Goal: Task Accomplishment & Management: Manage account settings

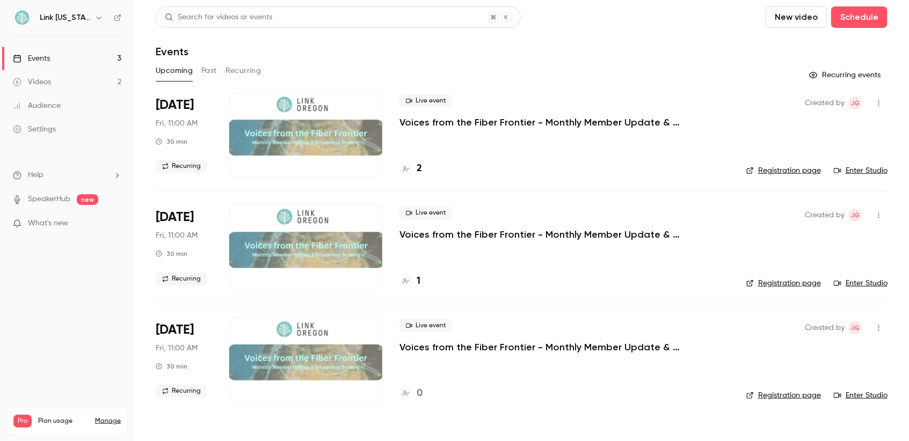
click at [424, 119] on p "Voices from the Fiber Frontier - Monthly Member Update & Broadband Briefing" at bounding box center [561, 122] width 322 height 13
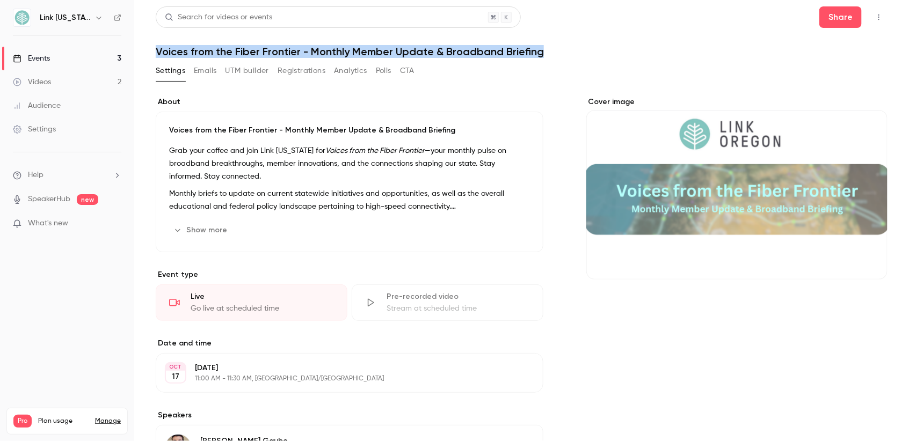
drag, startPoint x: 546, startPoint y: 52, endPoint x: 157, endPoint y: 49, distance: 389.4
click at [157, 49] on h1 "Voices from the Fiber Frontier - Monthly Member Update & Broadband Briefing" at bounding box center [522, 51] width 732 height 13
copy h1 "Voices from the Fiber Frontier - Monthly Member Update & Broadband Briefing"
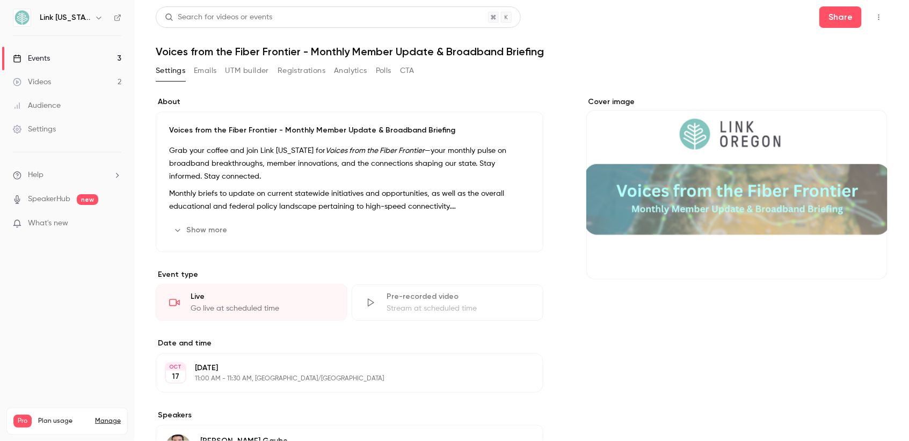
click at [462, 187] on p "Monthly briefs to update on current statewide initiatives and opportunities, as…" at bounding box center [349, 200] width 361 height 26
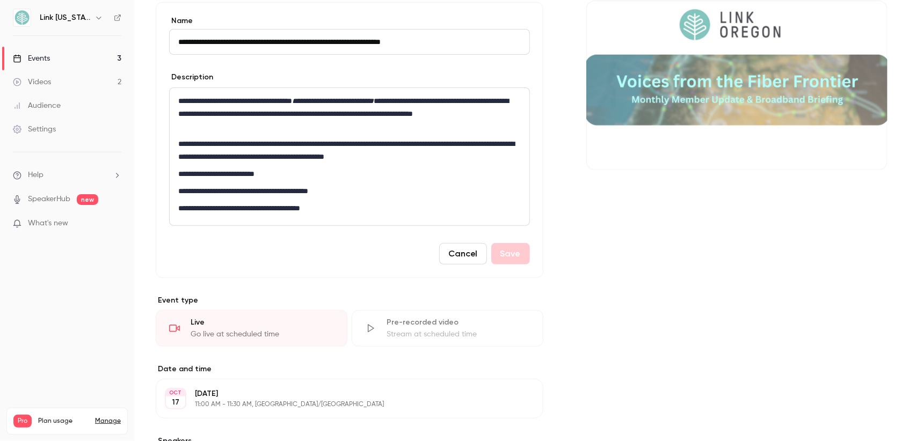
scroll to position [161, 0]
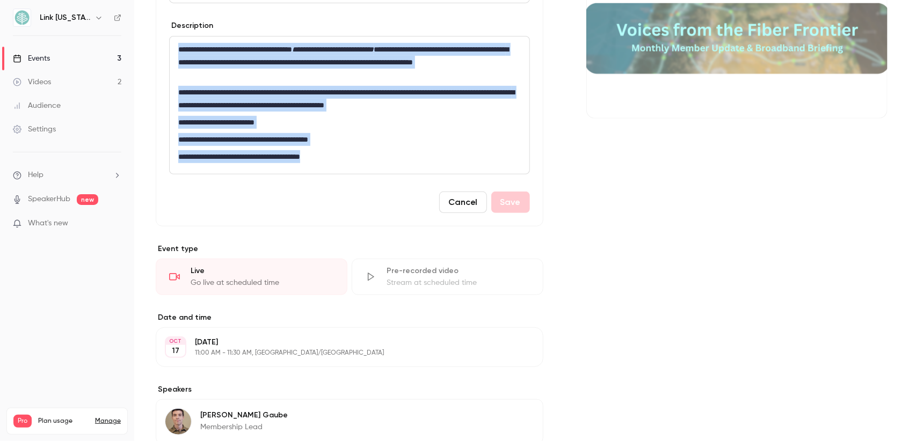
drag, startPoint x: 353, startPoint y: 156, endPoint x: 176, endPoint y: 50, distance: 206.4
click at [176, 50] on div "**********" at bounding box center [350, 105] width 360 height 137
copy div "**********"
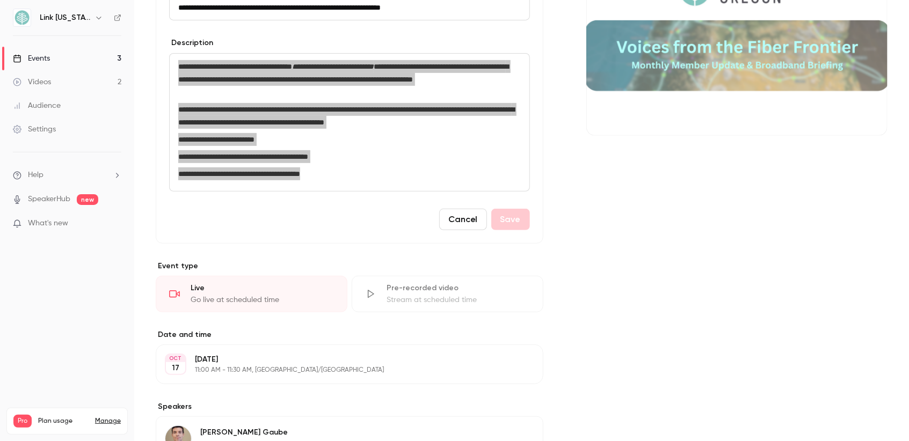
scroll to position [0, 0]
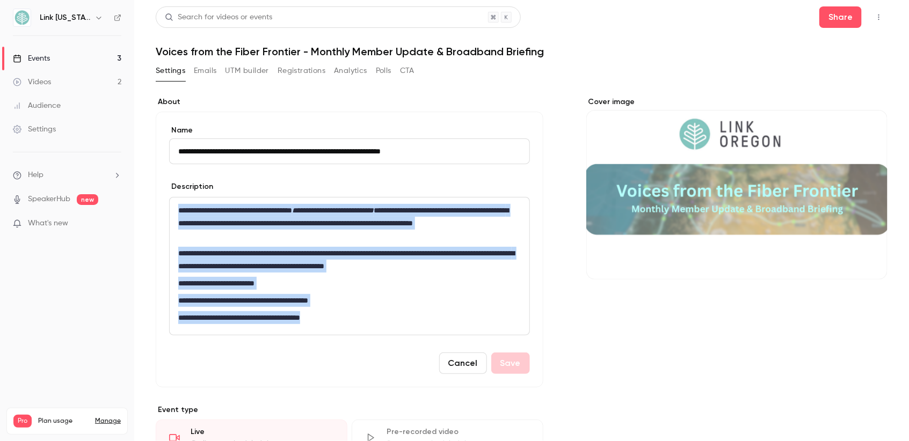
click at [205, 63] on button "Emails" at bounding box center [205, 70] width 23 height 17
